Goal: Task Accomplishment & Management: Use online tool/utility

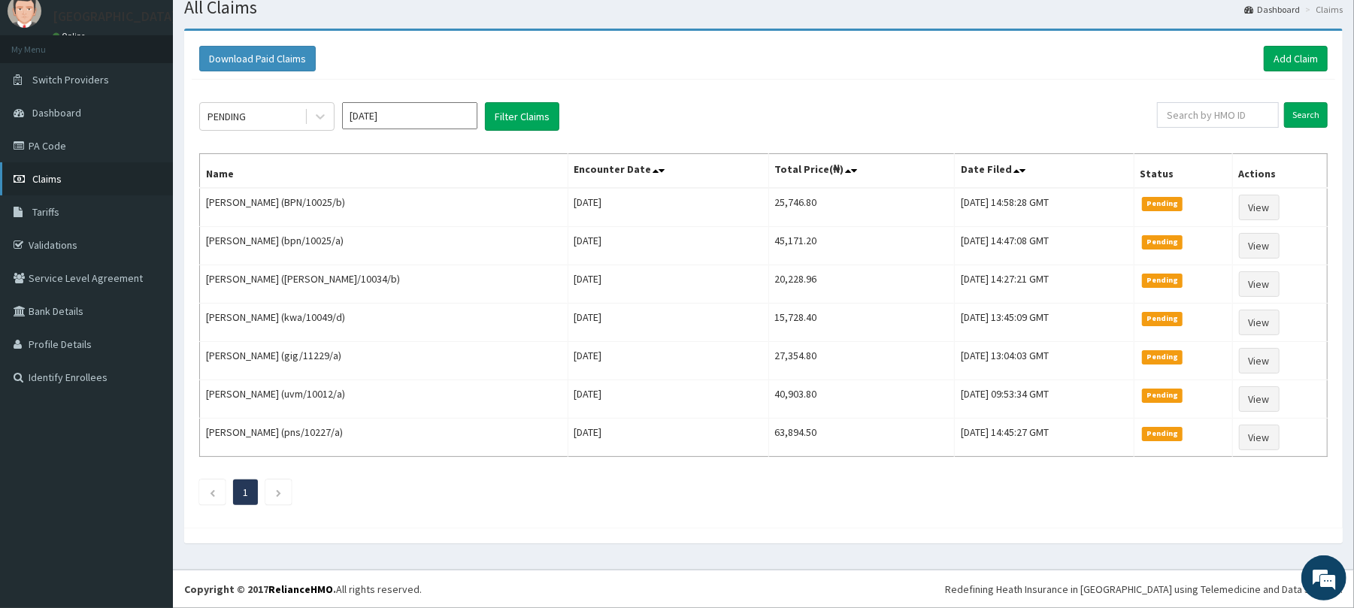
scroll to position [58, 0]
click at [117, 174] on link "Claims" at bounding box center [86, 178] width 173 height 33
